Goal: Information Seeking & Learning: Learn about a topic

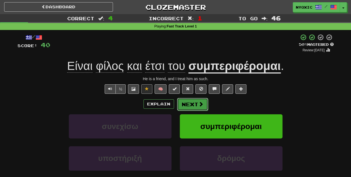
click at [200, 102] on span at bounding box center [201, 104] width 5 height 5
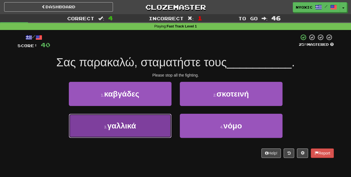
click at [162, 130] on button "3 . γαλλικά" at bounding box center [120, 126] width 103 height 24
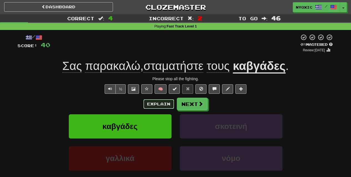
click at [162, 103] on button "Explain" at bounding box center [159, 103] width 31 height 9
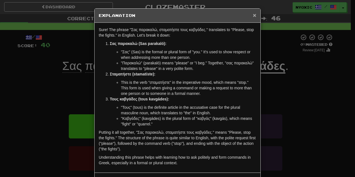
click at [253, 14] on span "×" at bounding box center [254, 15] width 3 height 6
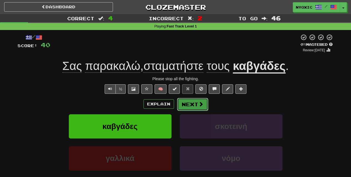
click at [188, 103] on button "Next" at bounding box center [192, 104] width 31 height 13
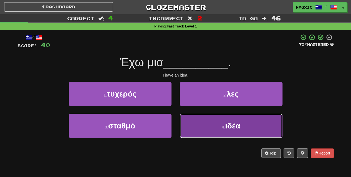
click at [186, 121] on button "4 . ιδέα" at bounding box center [231, 126] width 103 height 24
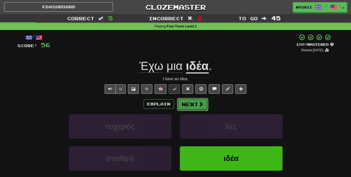
click at [201, 107] on button "Next" at bounding box center [192, 104] width 31 height 13
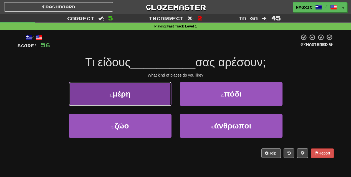
click at [155, 98] on button "1 . μέρη" at bounding box center [120, 94] width 103 height 24
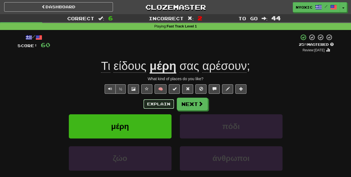
click at [156, 103] on button "Explain" at bounding box center [159, 103] width 31 height 9
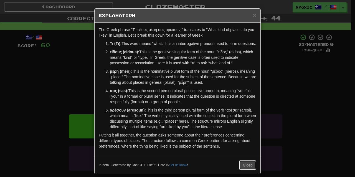
click at [247, 167] on button "Close" at bounding box center [247, 164] width 17 height 9
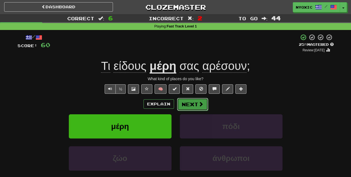
click at [190, 100] on button "Next" at bounding box center [192, 104] width 31 height 13
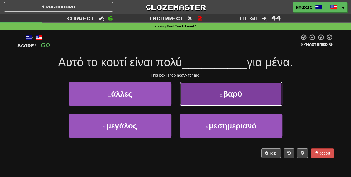
click at [194, 101] on button "2 . βαρύ" at bounding box center [231, 94] width 103 height 24
